Goal: Task Accomplishment & Management: Use online tool/utility

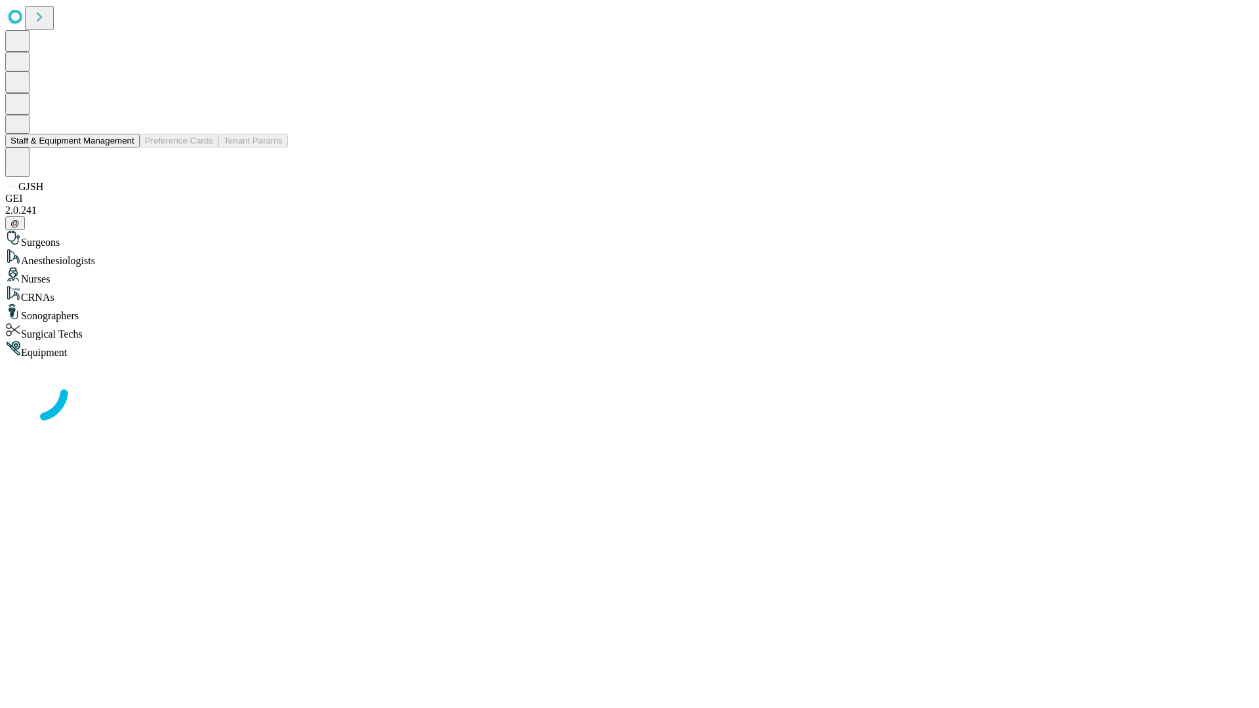
click at [125, 148] on button "Staff & Equipment Management" at bounding box center [72, 141] width 134 height 14
